Goal: Task Accomplishment & Management: Manage account settings

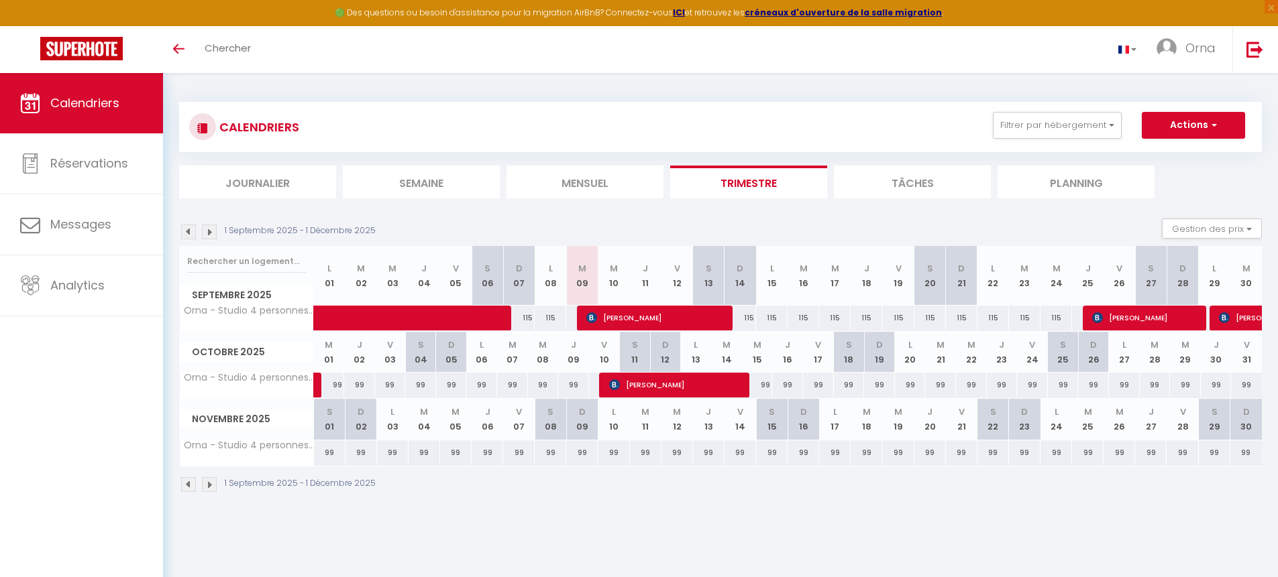
click at [213, 490] on img at bounding box center [209, 484] width 15 height 15
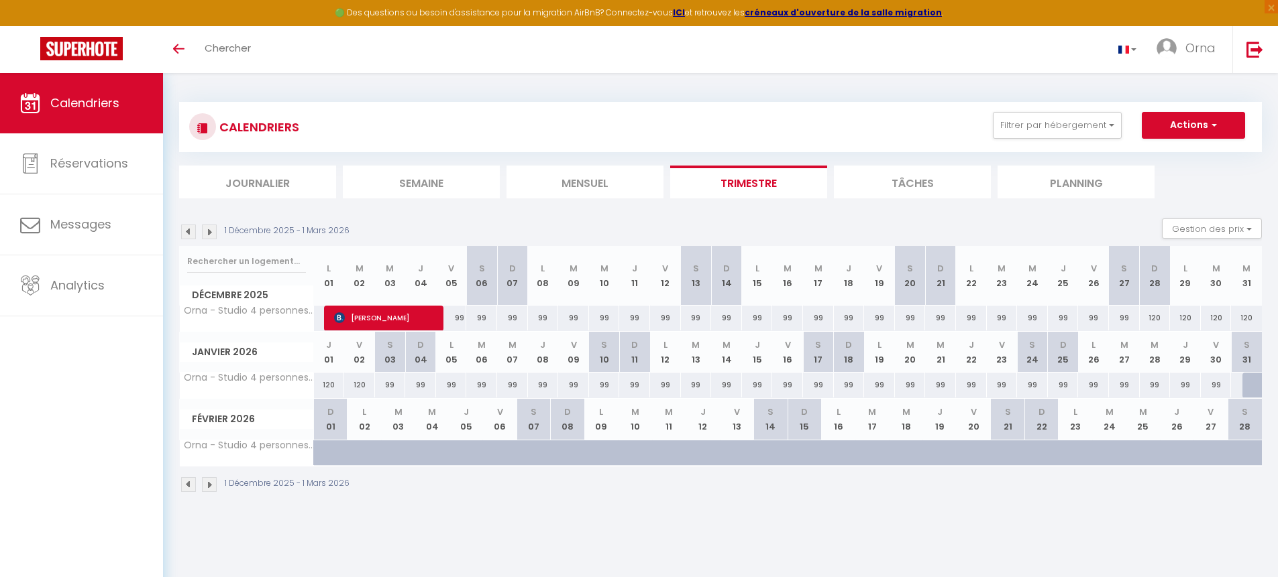
click at [1035, 387] on div "99" at bounding box center [1032, 385] width 31 height 25
type input "99"
type input "[PERSON_NAME] 24 Janvier 2026"
type input "Dim 25 Janvier 2026"
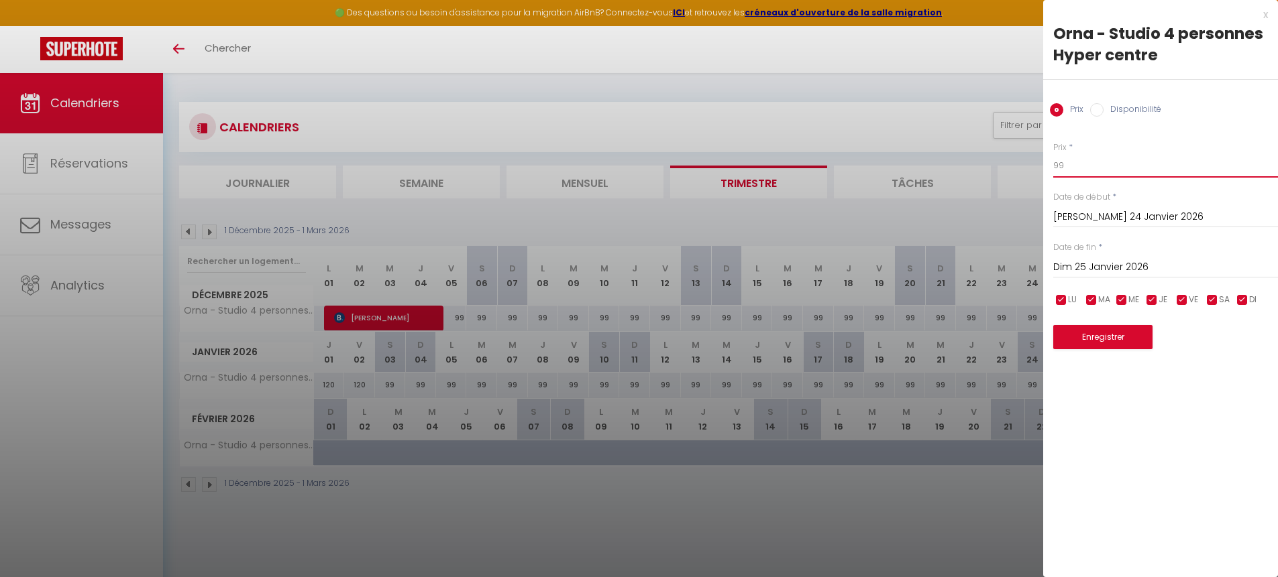
click at [1070, 168] on input "99" at bounding box center [1165, 166] width 225 height 24
click at [1262, 17] on div "x" at bounding box center [1155, 15] width 225 height 16
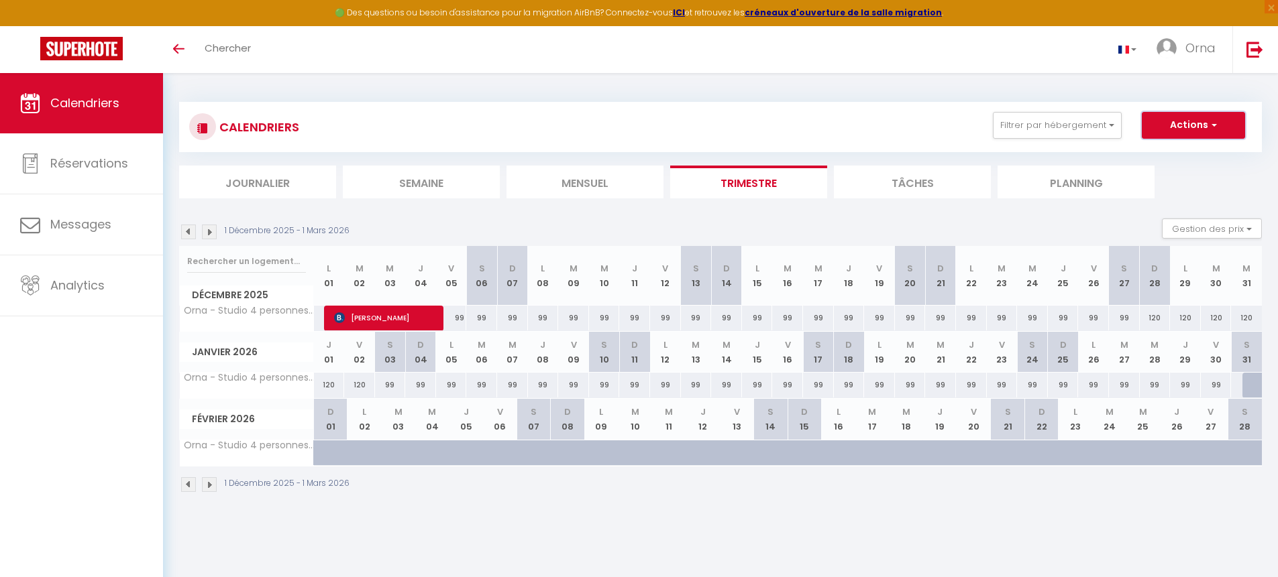
click at [1210, 123] on span "button" at bounding box center [1212, 124] width 8 height 13
click at [1066, 125] on button "Filtrer par hébergement" at bounding box center [1057, 125] width 129 height 27
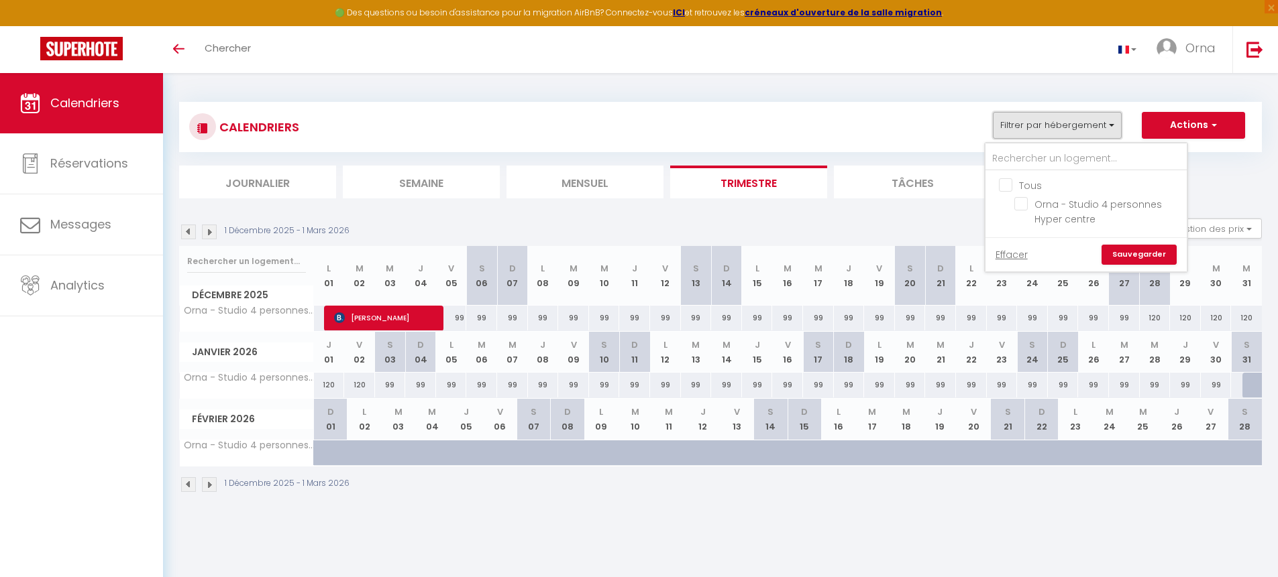
click at [1066, 125] on button "Filtrer par hébergement" at bounding box center [1057, 125] width 129 height 27
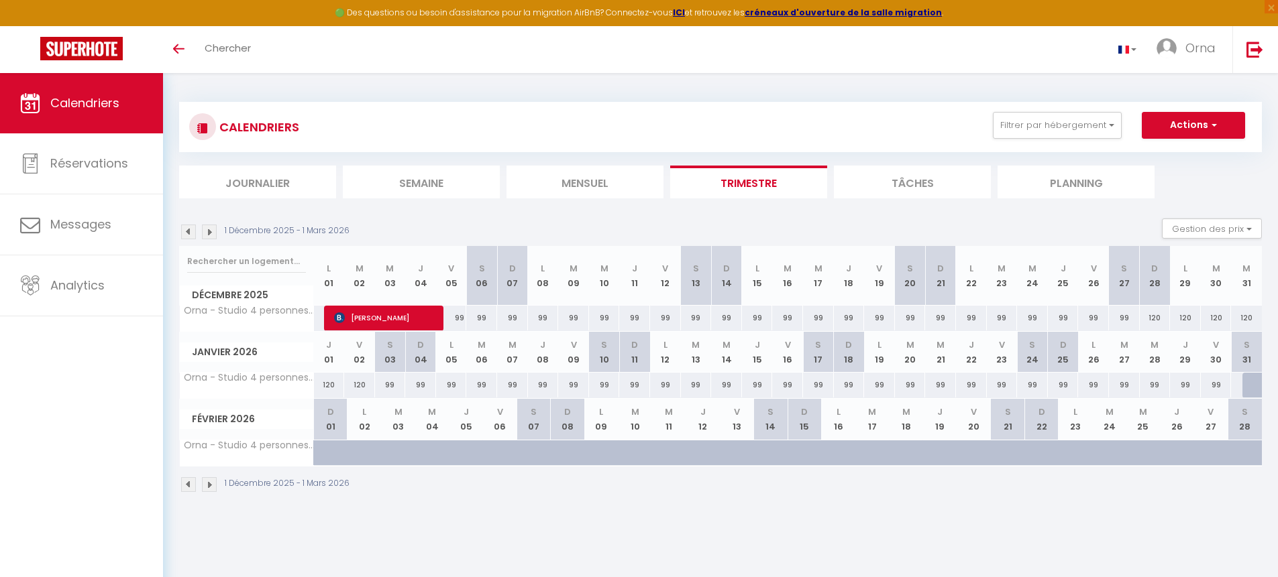
drag, startPoint x: 1073, startPoint y: 396, endPoint x: 993, endPoint y: 397, distance: 80.5
click at [993, 397] on tr "Orna - Studio 4 personnes Hyper centre 120 120 99 99 99 99 99 99 99 99 99" at bounding box center [721, 386] width 1082 height 26
click at [1002, 346] on abbr "V" at bounding box center [1002, 345] width 6 height 13
click at [1200, 229] on button "Gestion des prix" at bounding box center [1212, 229] width 100 height 20
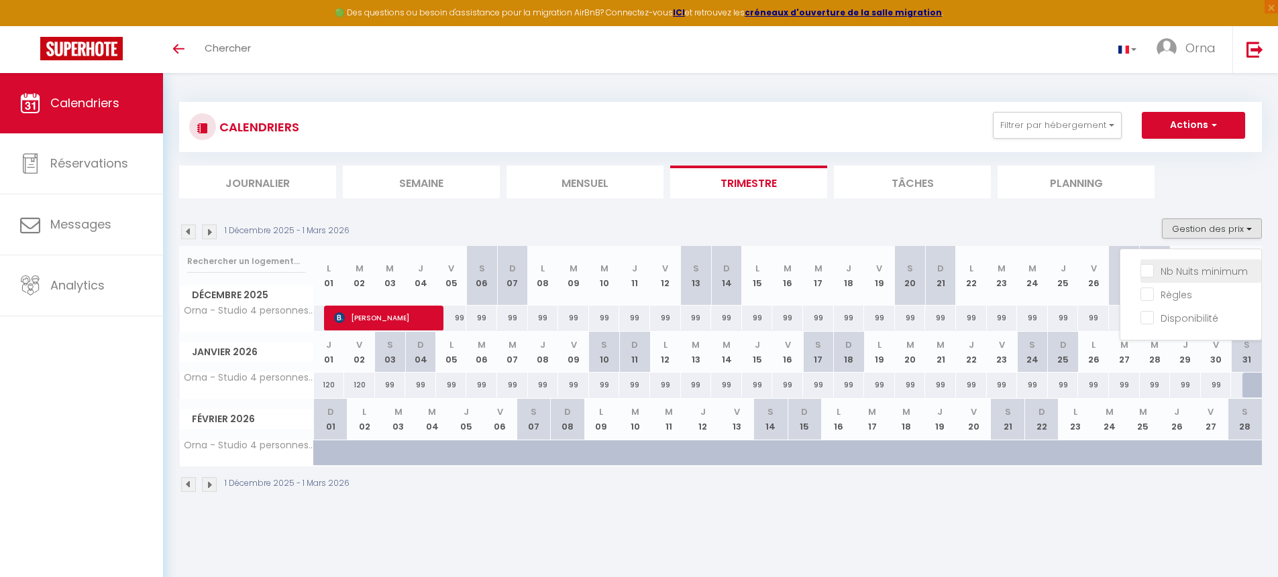
click at [1196, 272] on input "Nb Nuits minimum" at bounding box center [1200, 270] width 121 height 13
checkbox input "true"
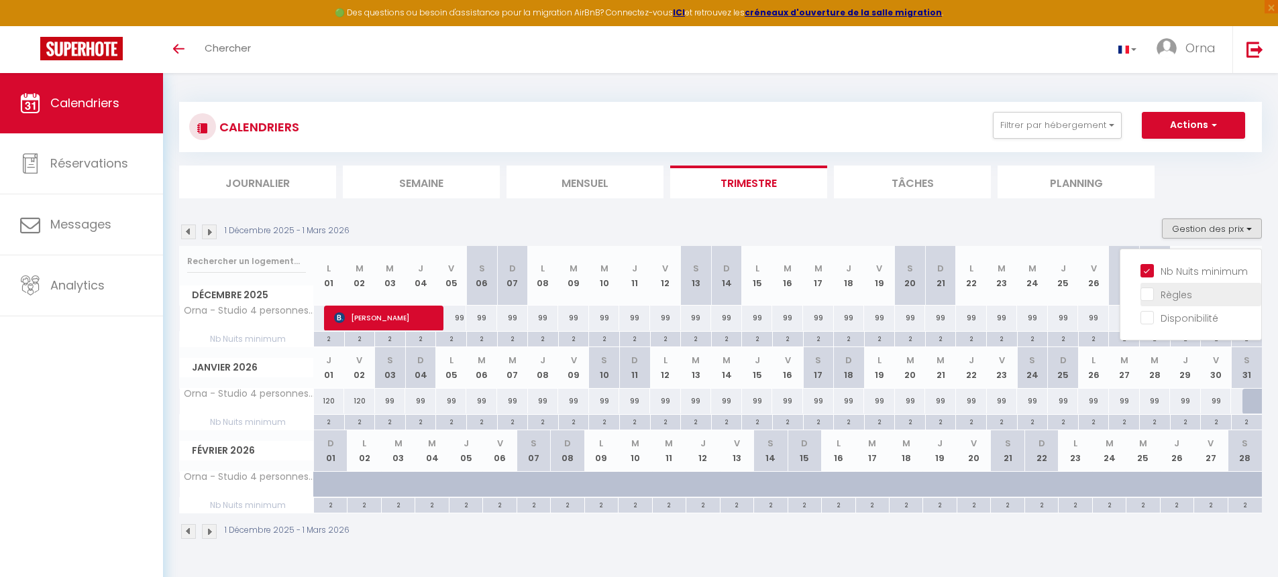
click at [1179, 298] on input "Règles" at bounding box center [1200, 293] width 121 height 13
checkbox input "true"
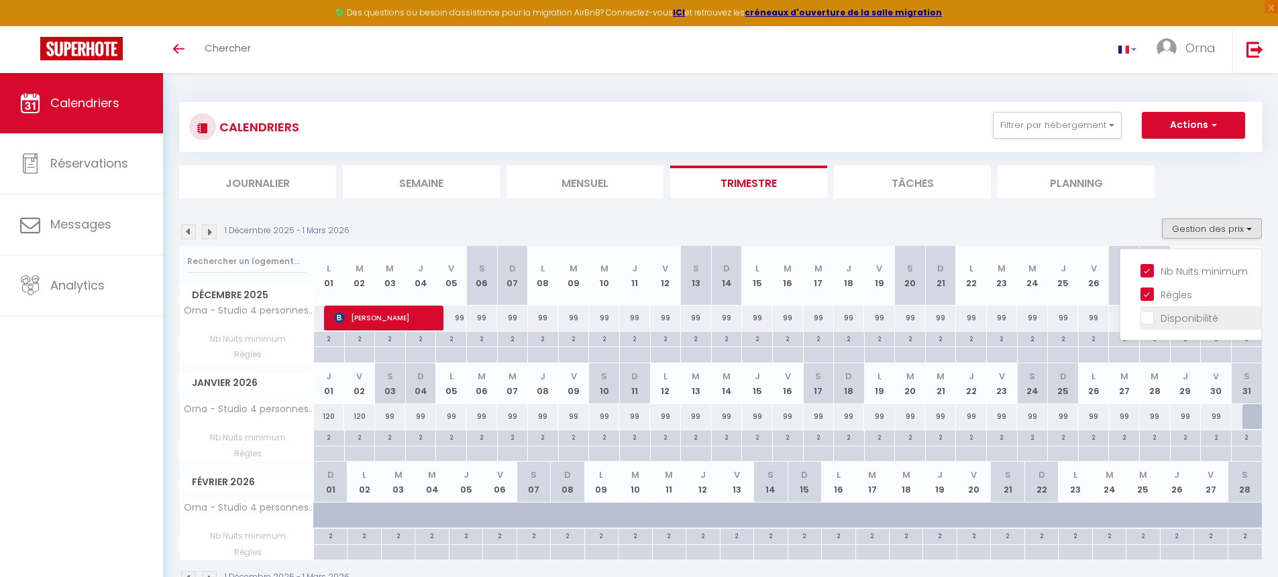
click at [1180, 318] on input "Disponibilité" at bounding box center [1200, 317] width 121 height 13
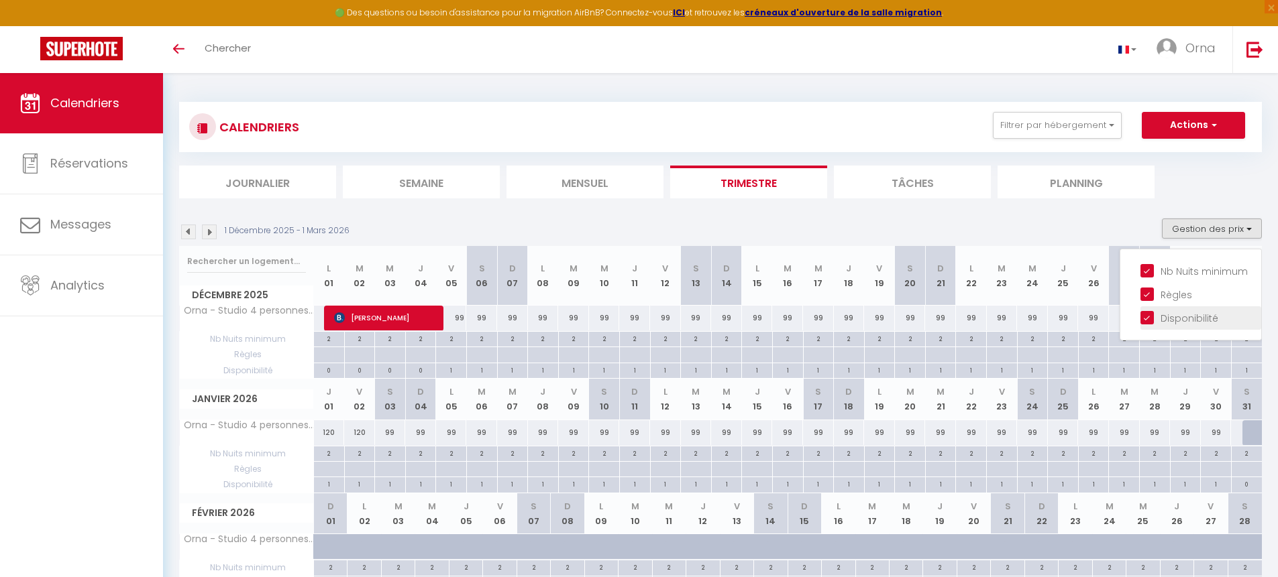
click at [1180, 318] on input "Disponibilité" at bounding box center [1200, 317] width 121 height 13
checkbox input "false"
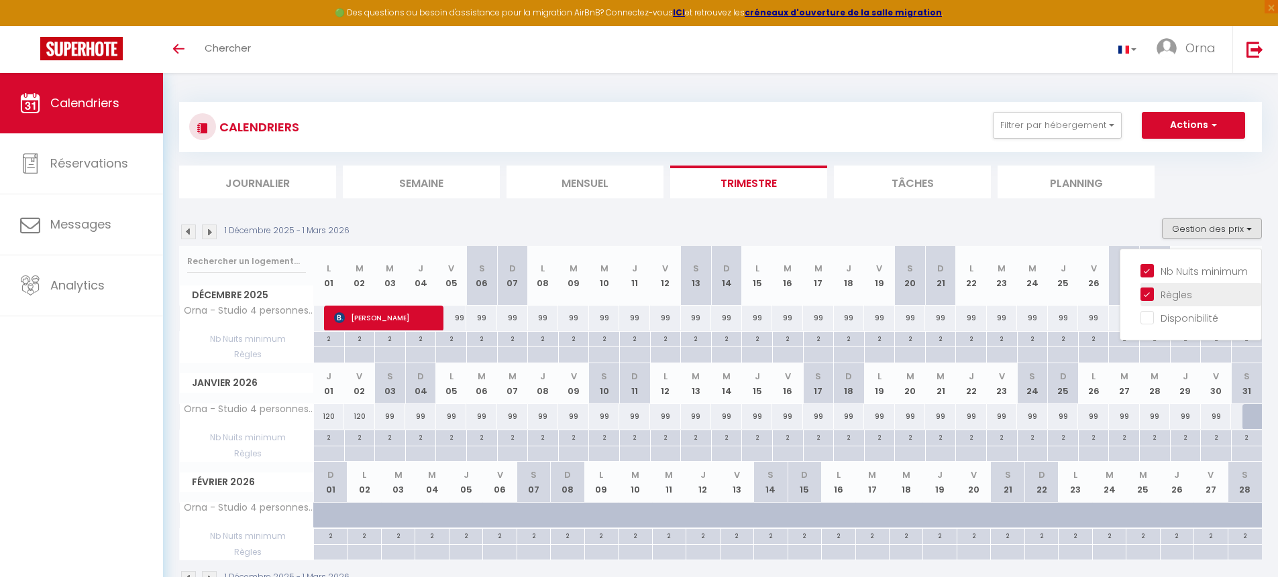
click at [1177, 296] on input "Règles" at bounding box center [1200, 293] width 121 height 13
checkbox input "false"
